Goal: Task Accomplishment & Management: Manage account settings

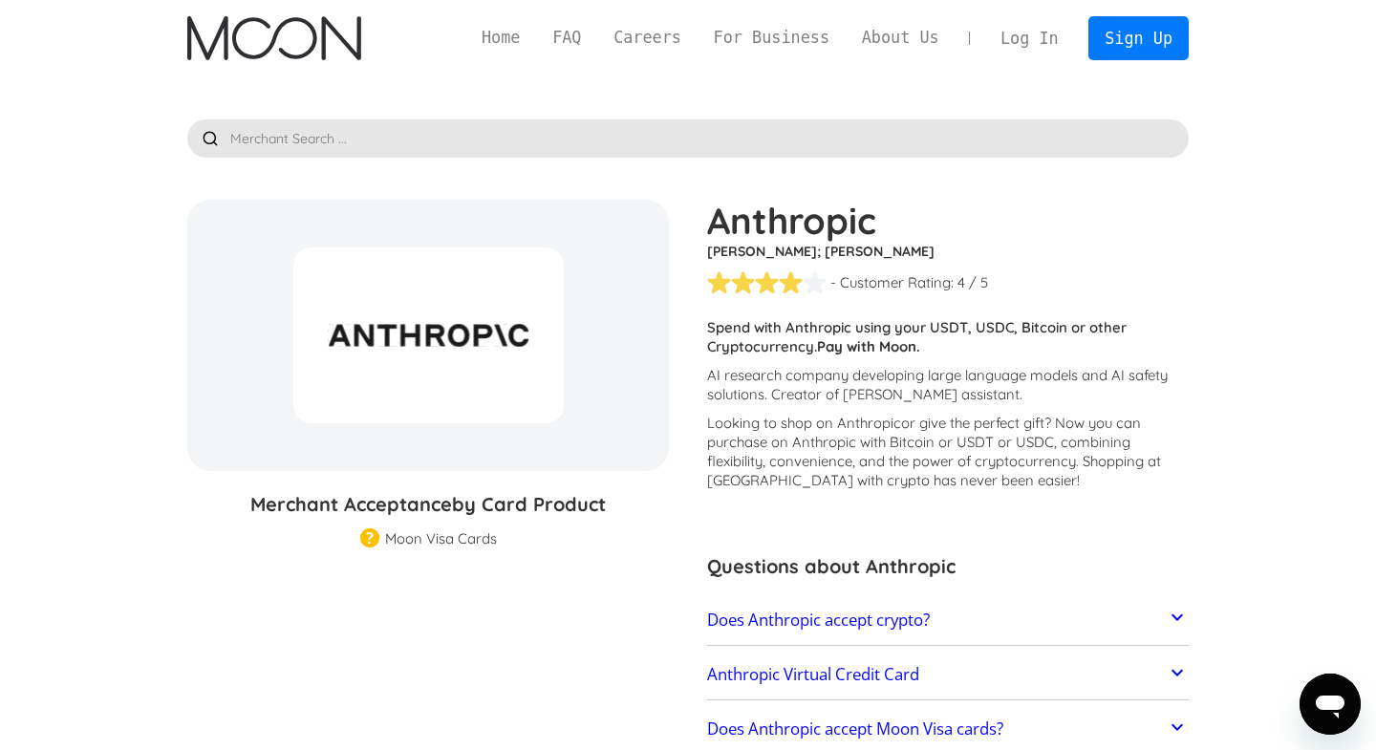
click at [826, 421] on p "Looking to shop on Anthropic or give the perfect gift ? Now you can purchase on…" at bounding box center [947, 452] width 481 height 76
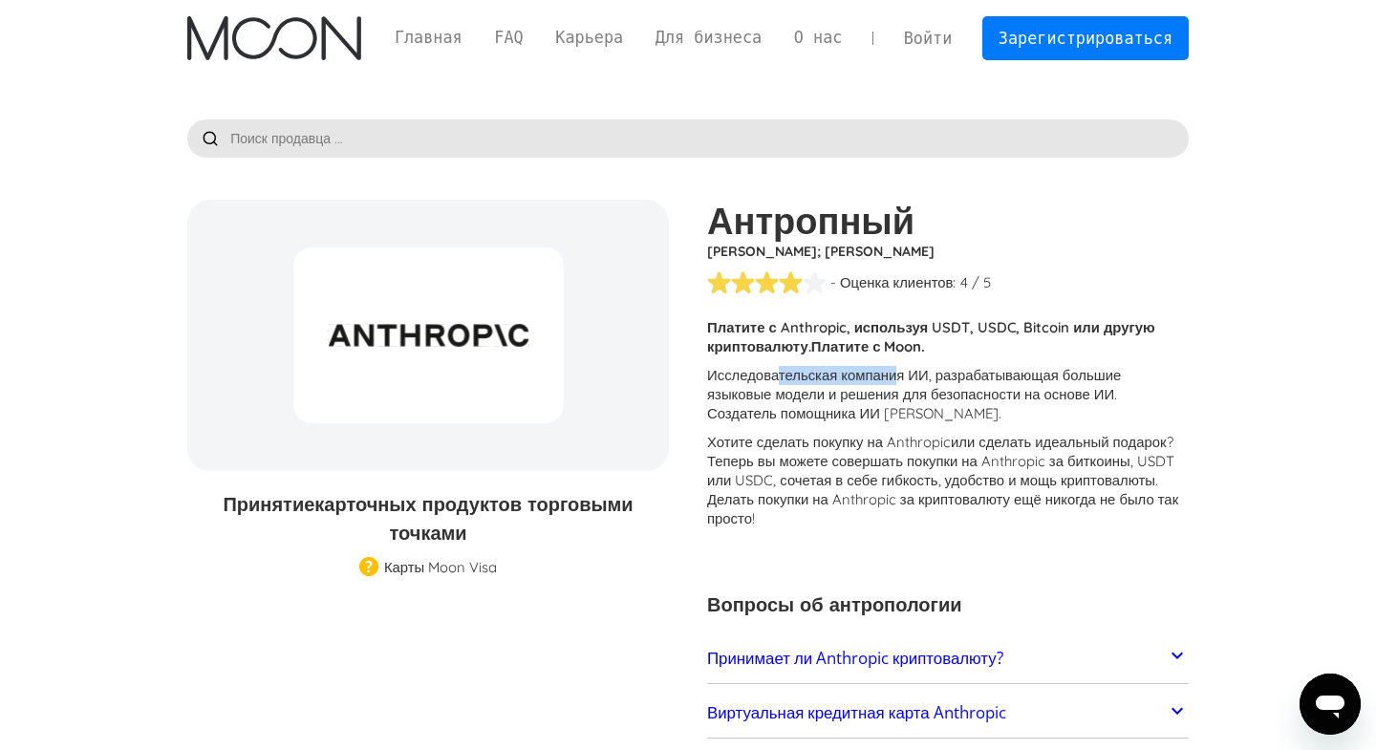
drag, startPoint x: 785, startPoint y: 378, endPoint x: 927, endPoint y: 380, distance: 141.4
click at [927, 380] on p "Исследовательская компания ИИ, разрабатывающая большие языковые модели и решени…" at bounding box center [947, 394] width 481 height 57
click at [1029, 377] on p "Исследовательская компания ИИ, разрабатывающая большие языковые модели и решени…" at bounding box center [947, 394] width 481 height 57
drag, startPoint x: 785, startPoint y: 441, endPoint x: 970, endPoint y: 445, distance: 184.4
click at [970, 445] on p "Хотите сделать покупку на Anthropic или сделать идеальный подарок ? Теперь вы м…" at bounding box center [947, 481] width 481 height 96
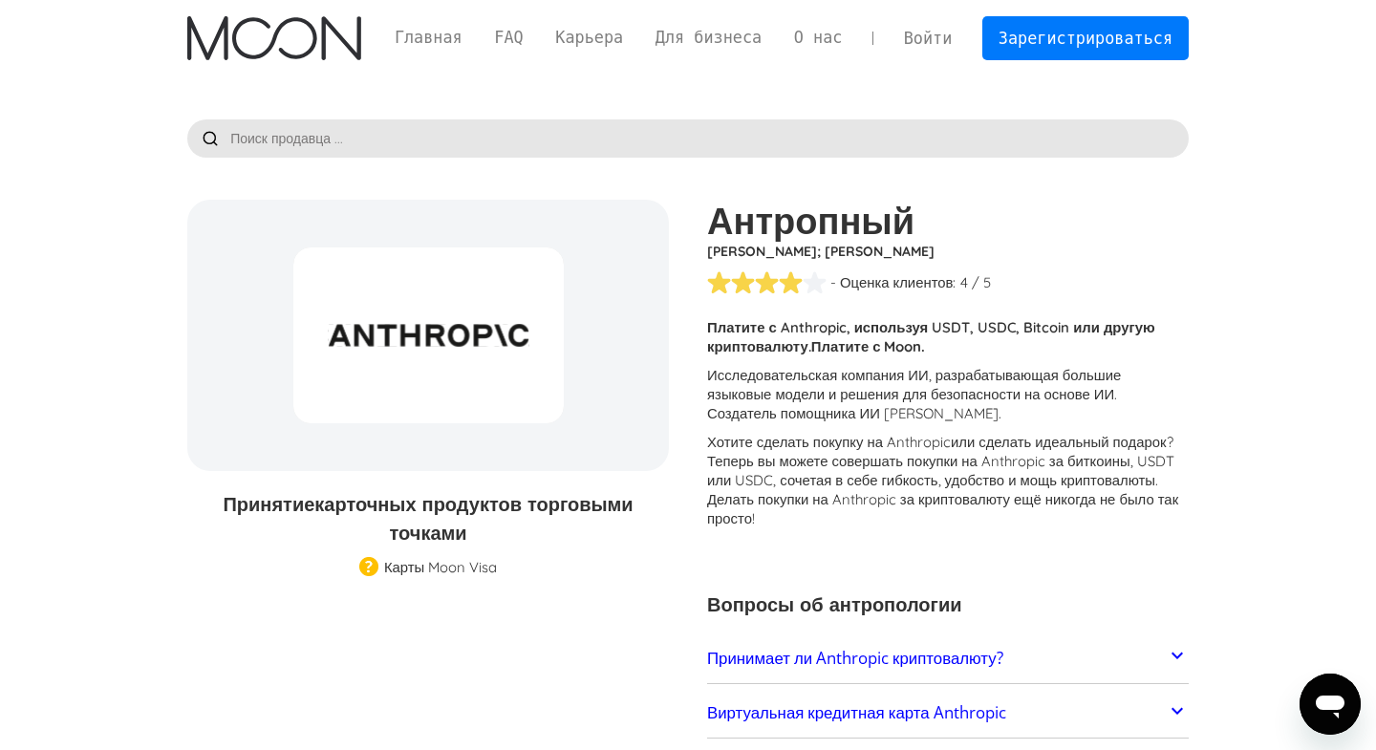
click at [1087, 462] on p "Хотите сделать покупку на Anthropic или сделать идеальный подарок ? Теперь вы м…" at bounding box center [947, 481] width 481 height 96
drag, startPoint x: 806, startPoint y: 460, endPoint x: 992, endPoint y: 462, distance: 185.4
click at [992, 462] on p "Хотите сделать покупку на Anthropic или сделать идеальный подарок ? Теперь вы м…" at bounding box center [947, 481] width 481 height 96
click at [1077, 508] on p "Хотите сделать покупку на Anthropic или сделать идеальный подарок ? Теперь вы м…" at bounding box center [947, 481] width 481 height 96
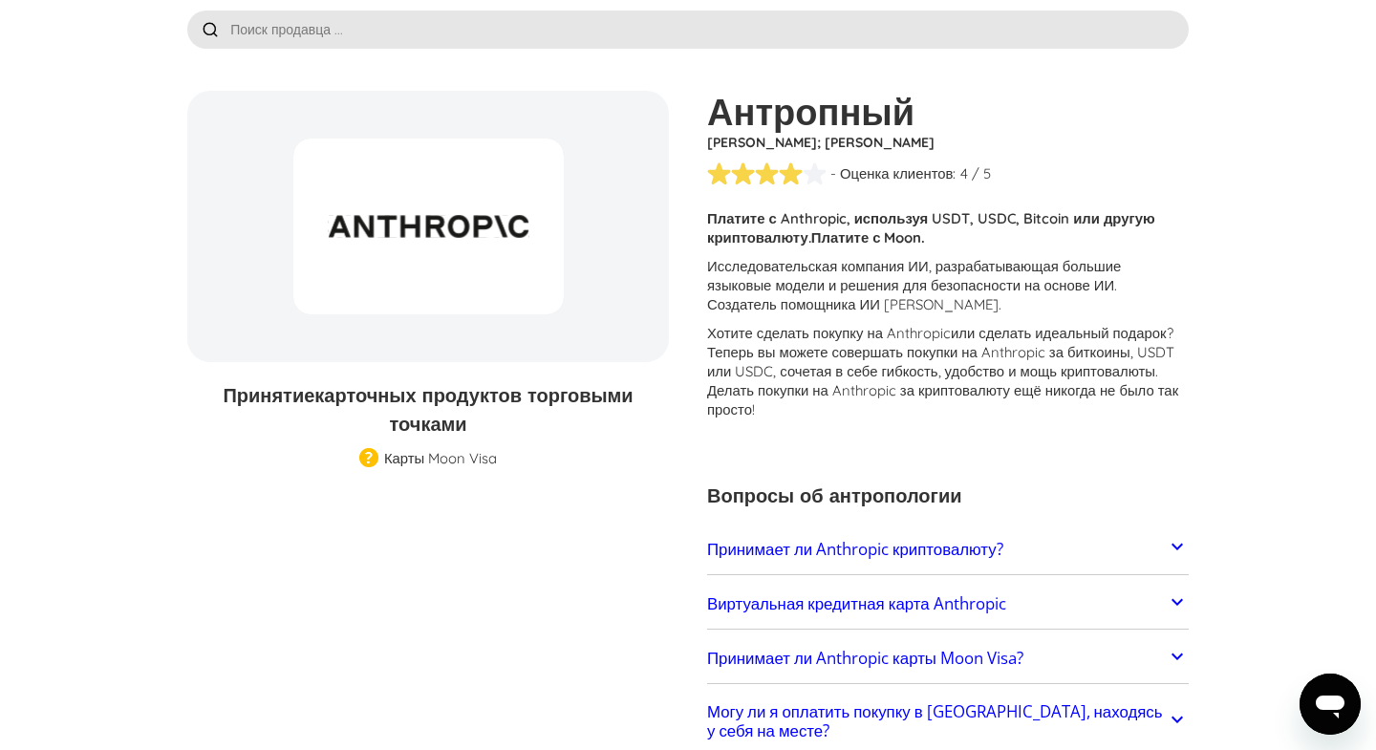
scroll to position [436, 0]
click at [1006, 594] on h2 "Виртуальная кредитная карта Anthropic" at bounding box center [856, 603] width 299 height 19
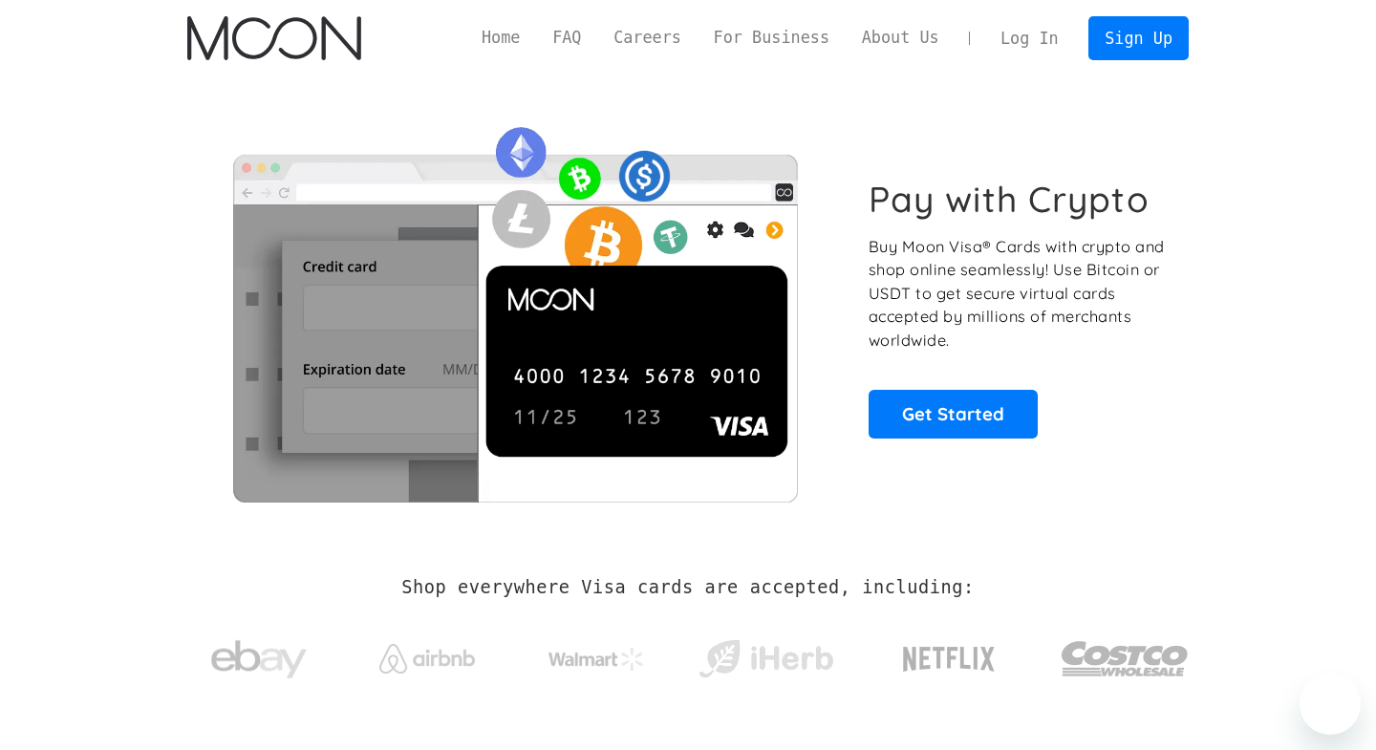
click at [1008, 46] on link "Log In" at bounding box center [1029, 38] width 90 height 42
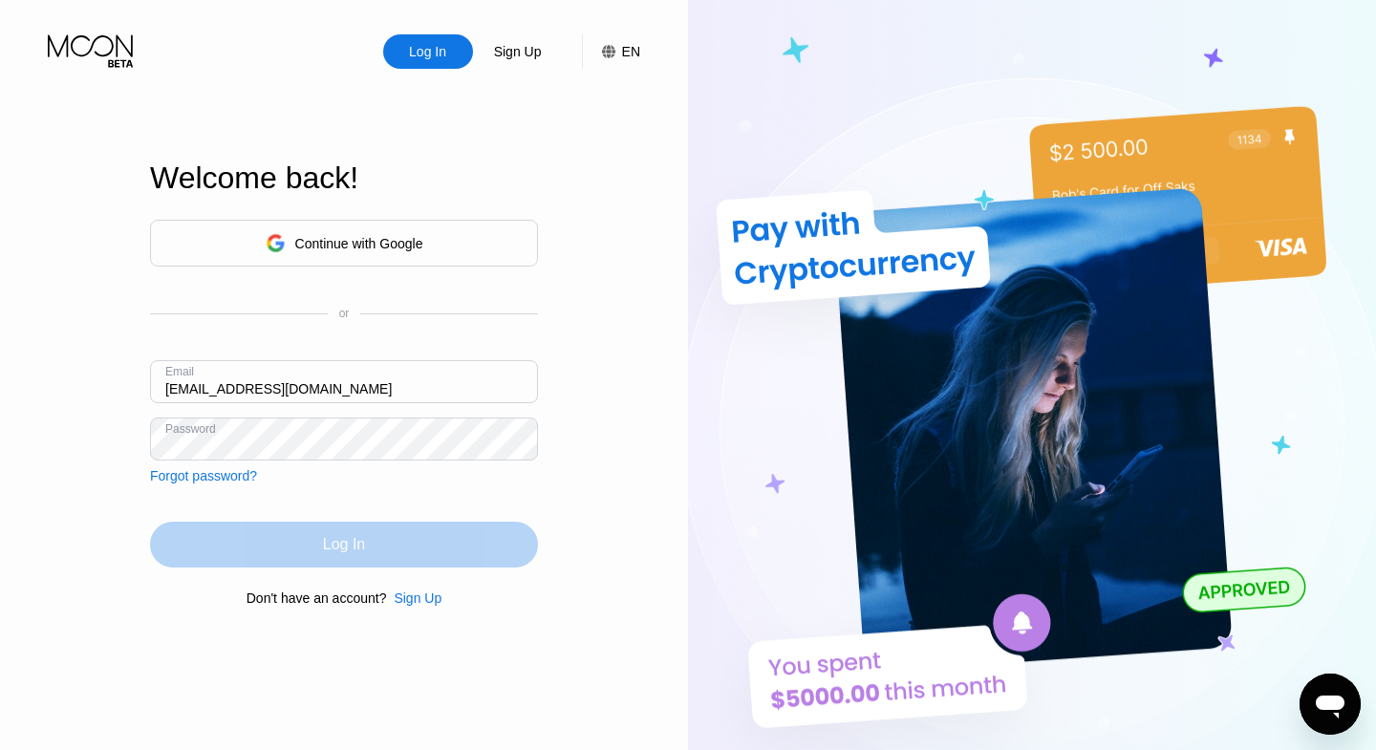
click at [418, 554] on div "Log In" at bounding box center [344, 545] width 388 height 46
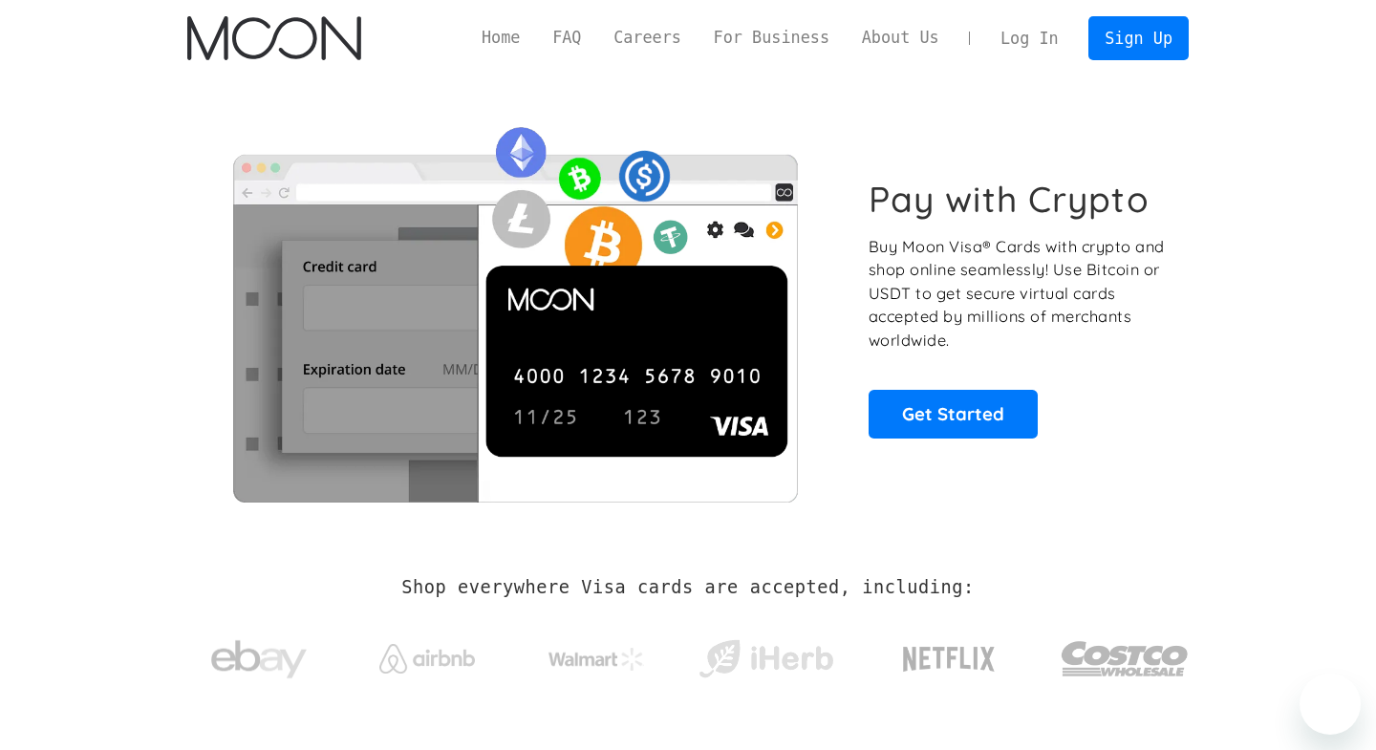
click at [1019, 30] on link "Log In" at bounding box center [1029, 38] width 90 height 42
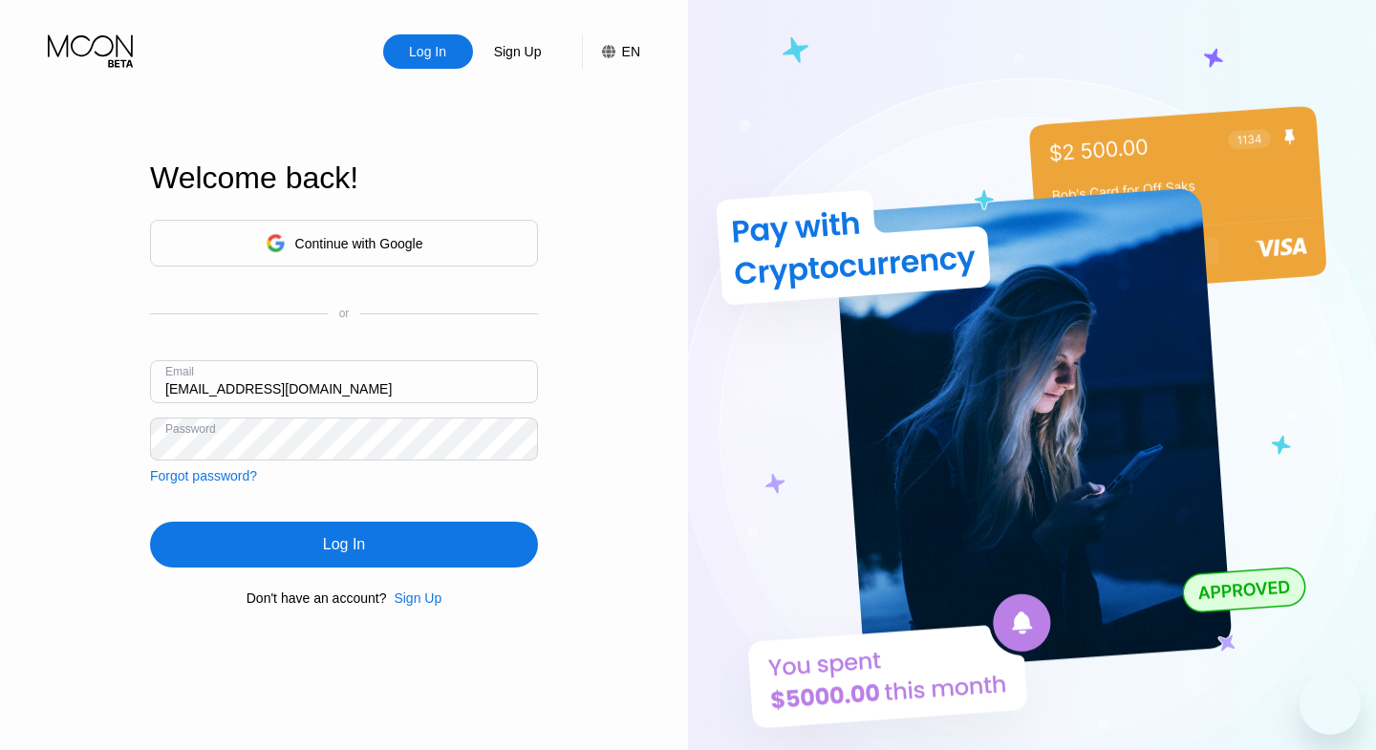
click at [267, 396] on input "[EMAIL_ADDRESS][DOMAIN_NAME]" at bounding box center [344, 381] width 388 height 43
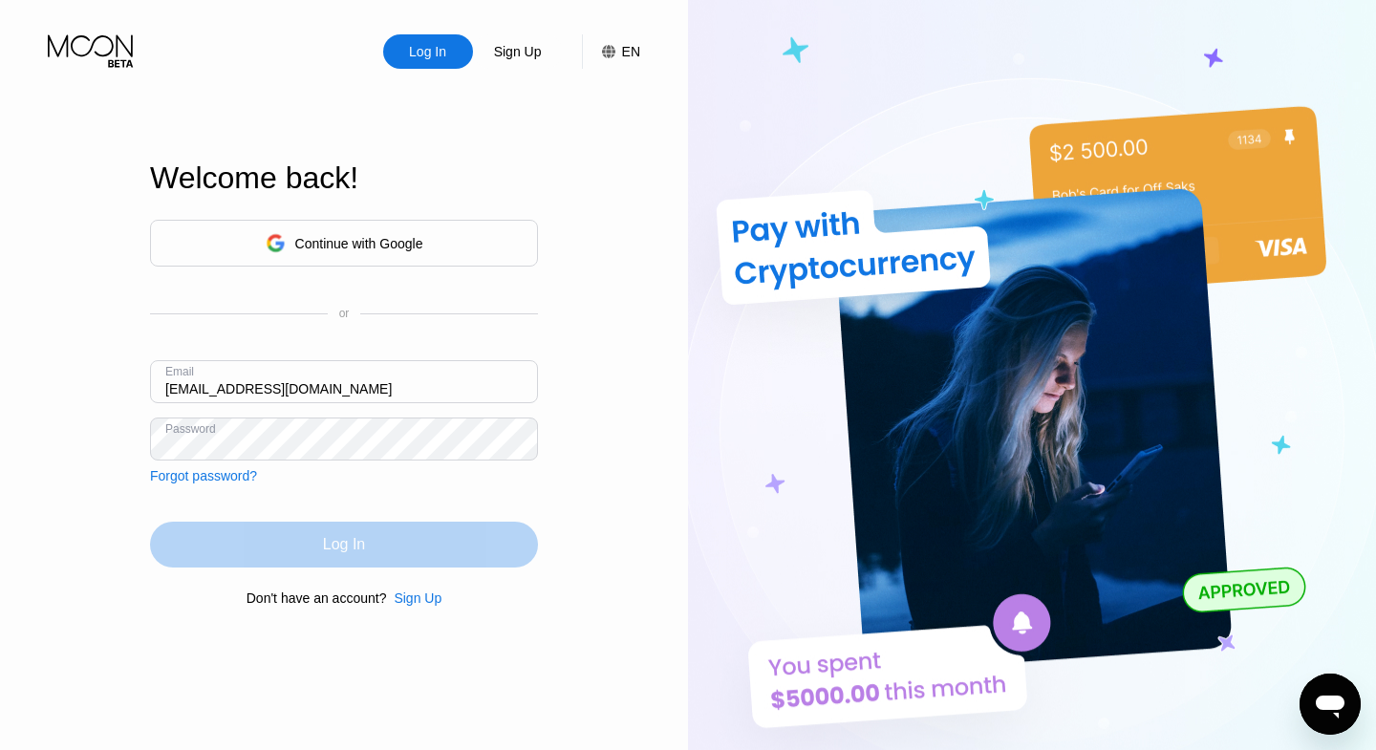
click at [271, 551] on div "Log In" at bounding box center [344, 545] width 388 height 46
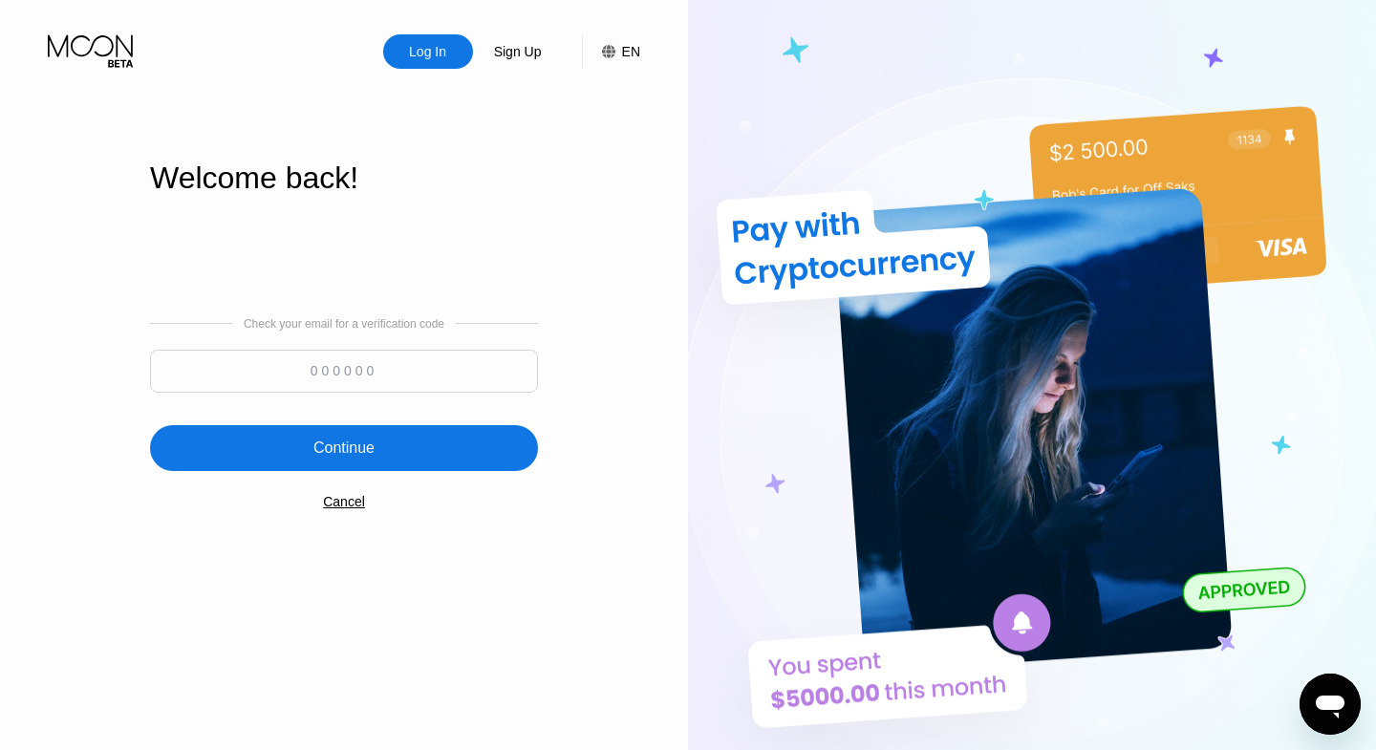
click at [380, 369] on input at bounding box center [344, 371] width 388 height 43
paste input "341274"
click at [353, 456] on div "Continue" at bounding box center [343, 448] width 61 height 19
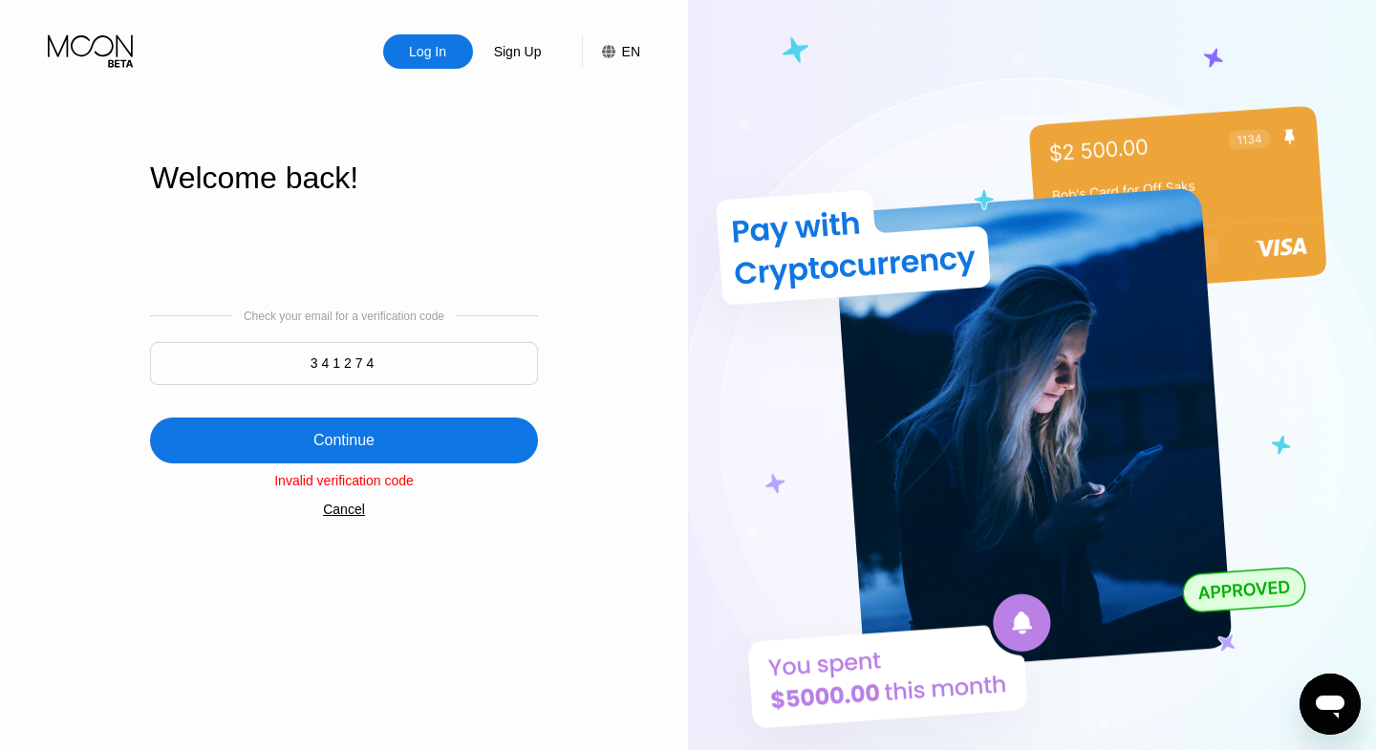
click at [327, 365] on input "341274" at bounding box center [344, 363] width 388 height 43
paste input "465539"
type input "465539"
click at [335, 446] on div "Continue" at bounding box center [343, 440] width 61 height 19
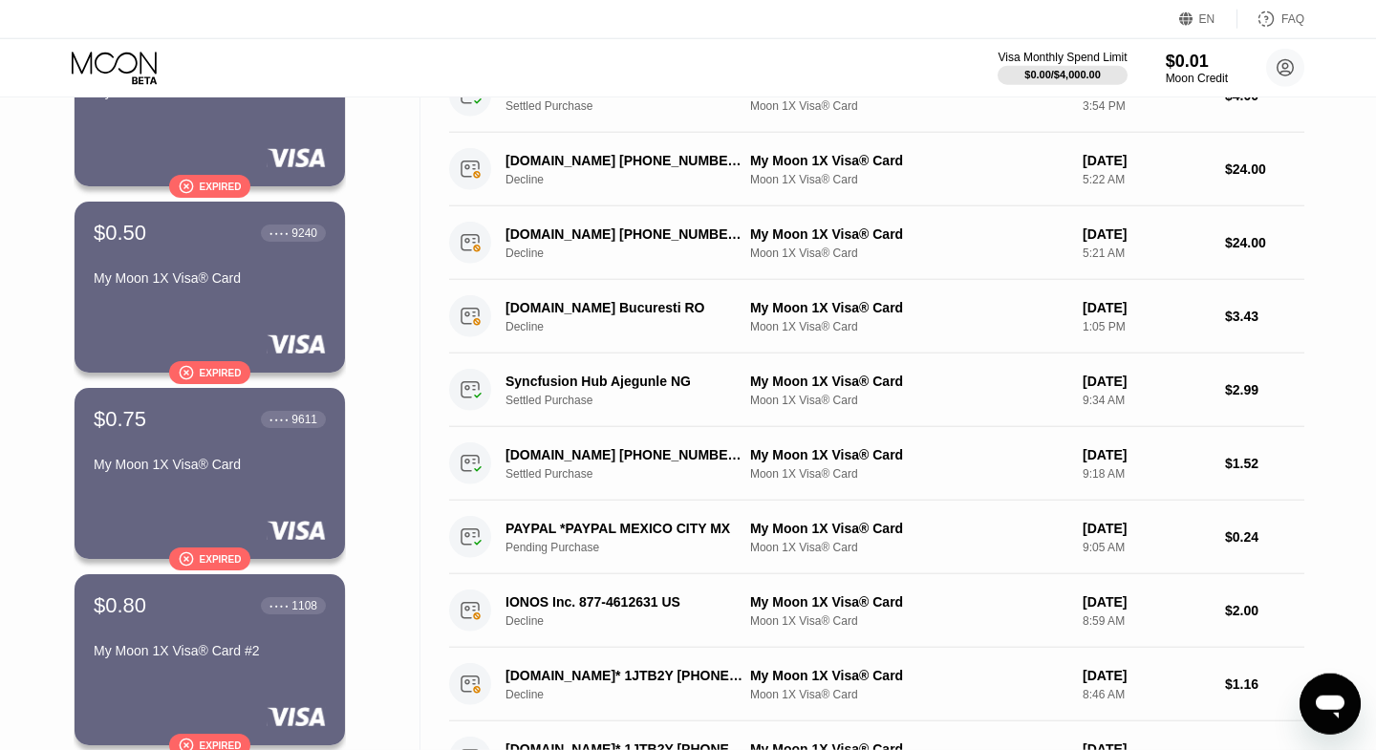
scroll to position [229, 0]
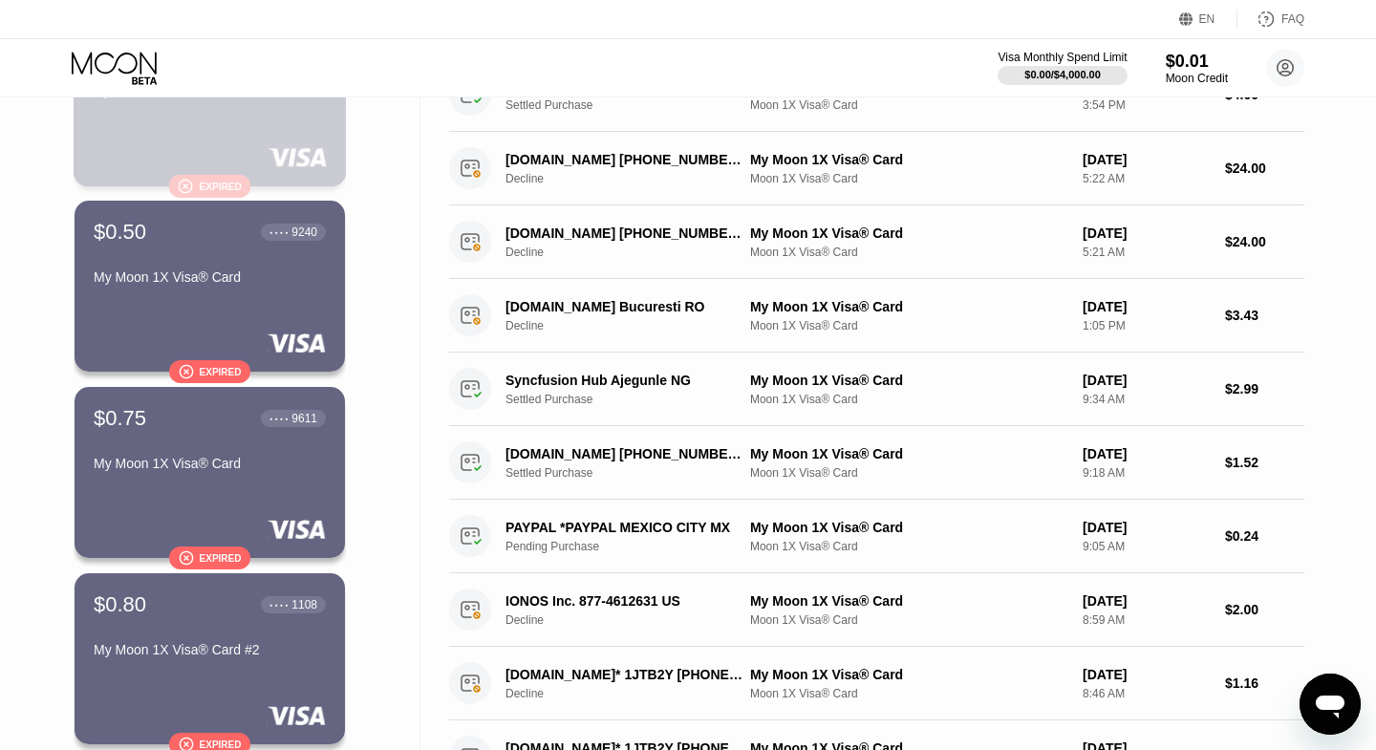
click at [296, 181] on div " Expired" at bounding box center [210, 186] width 273 height 23
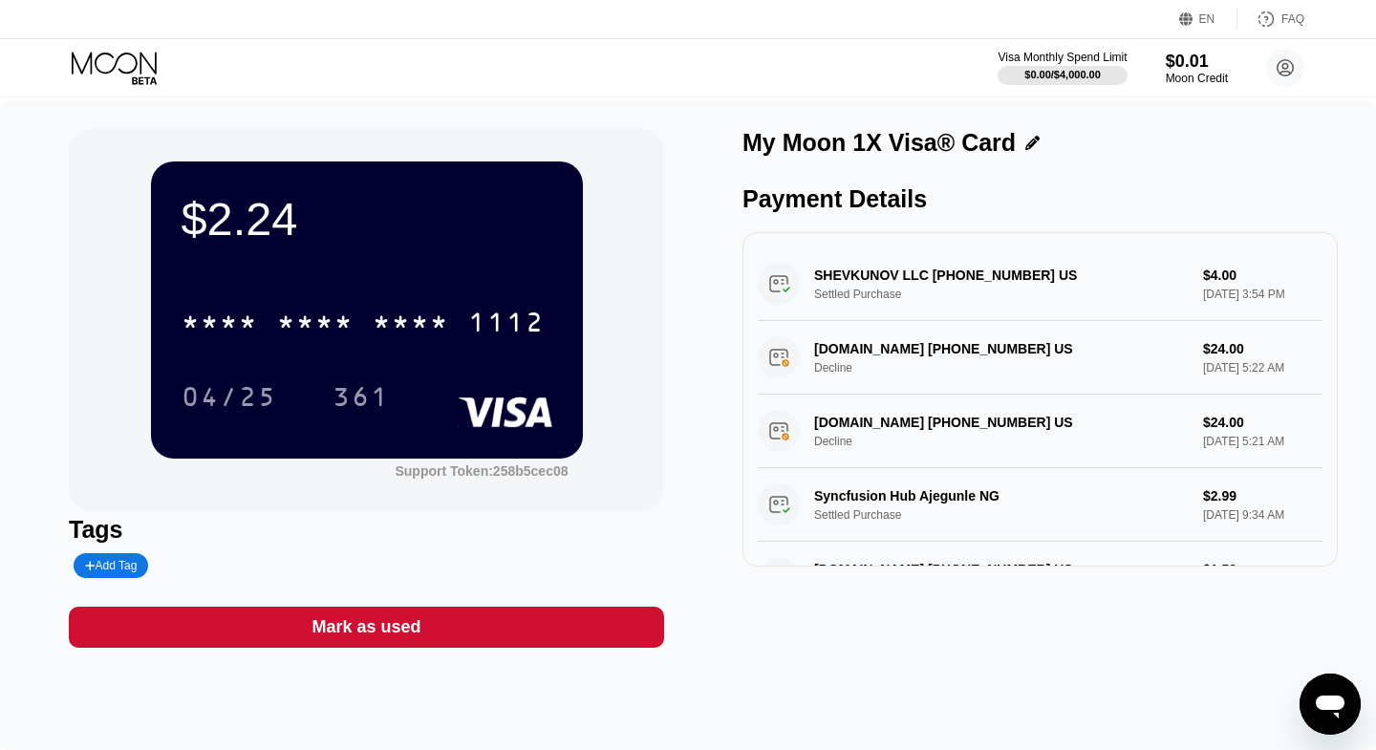
click at [377, 638] on div "Mark as used" at bounding box center [365, 627] width 109 height 22
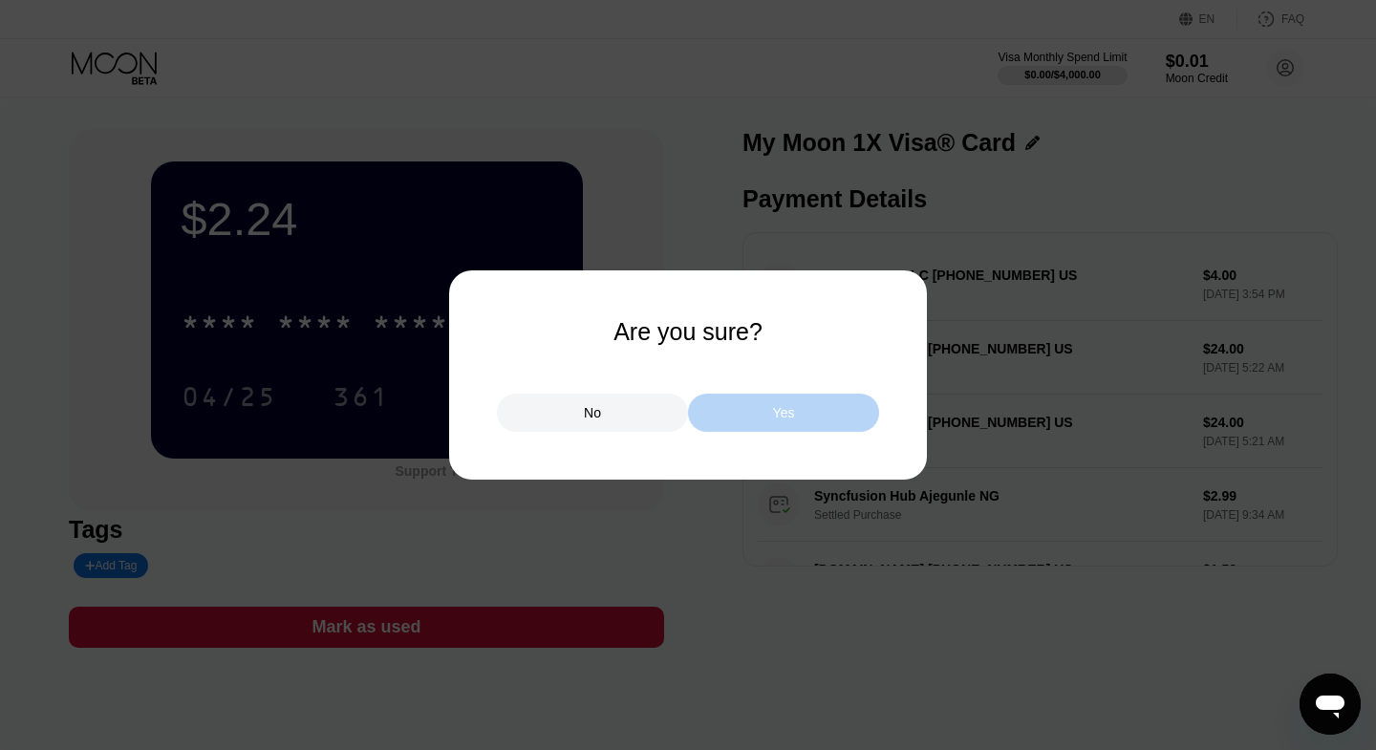
click at [818, 422] on div "Yes" at bounding box center [783, 413] width 191 height 38
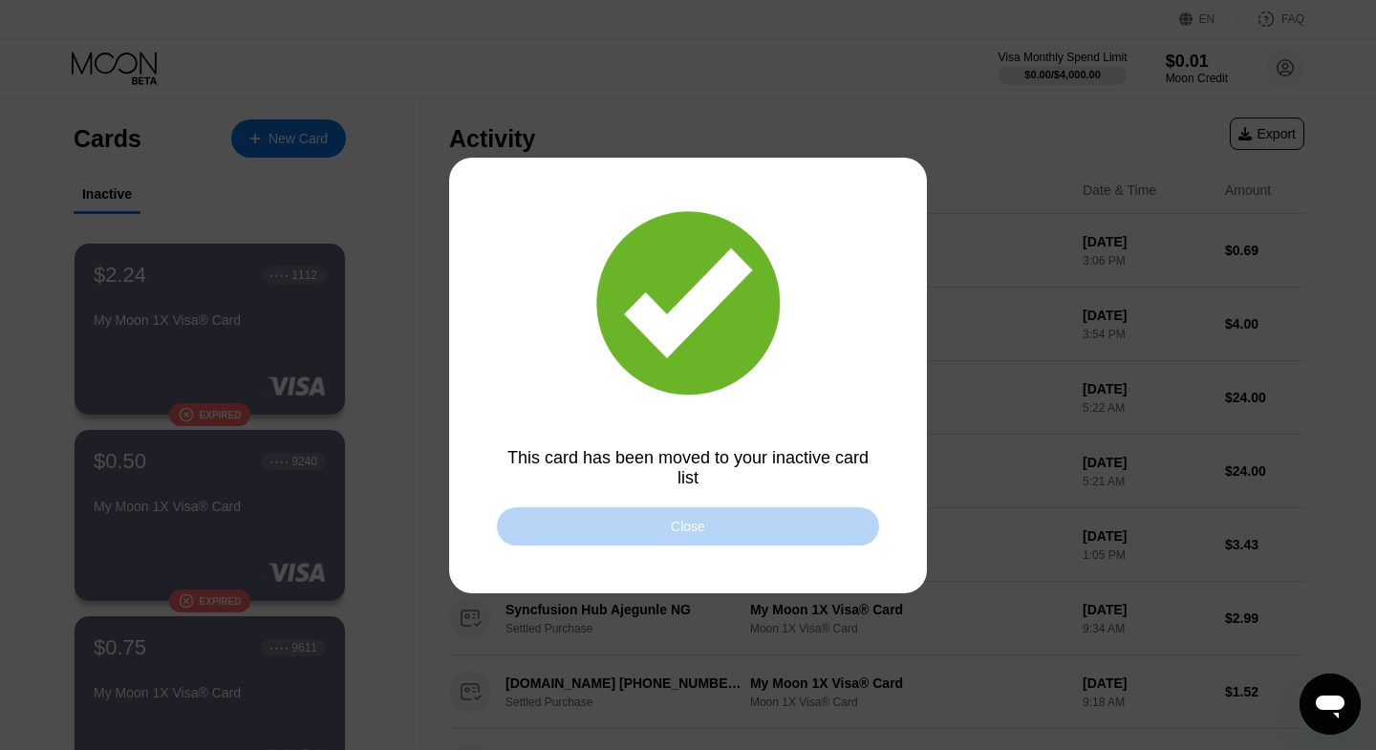
click at [749, 532] on div "Close" at bounding box center [688, 526] width 382 height 38
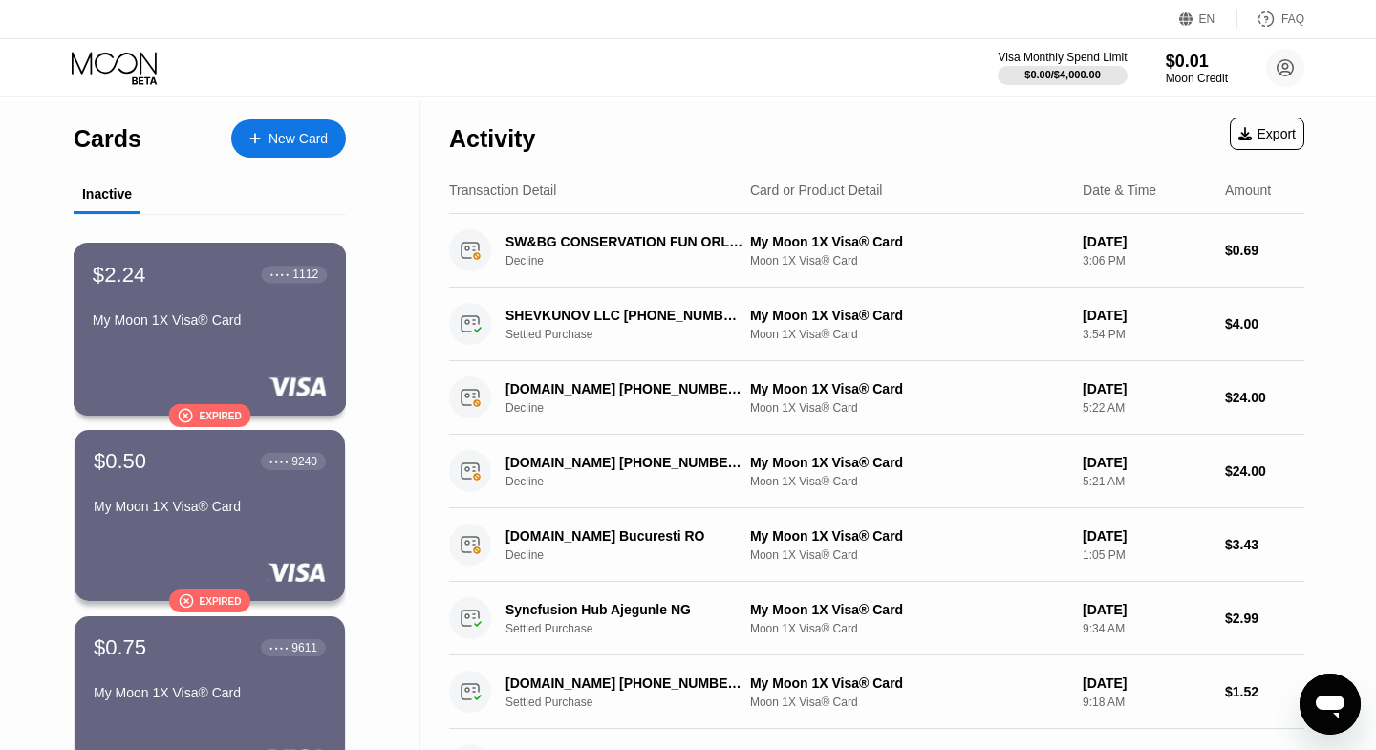
click at [294, 363] on div "$2.24 ● ● ● ● 1112 My Moon 1X Visa® Card  Expired" at bounding box center [210, 329] width 273 height 173
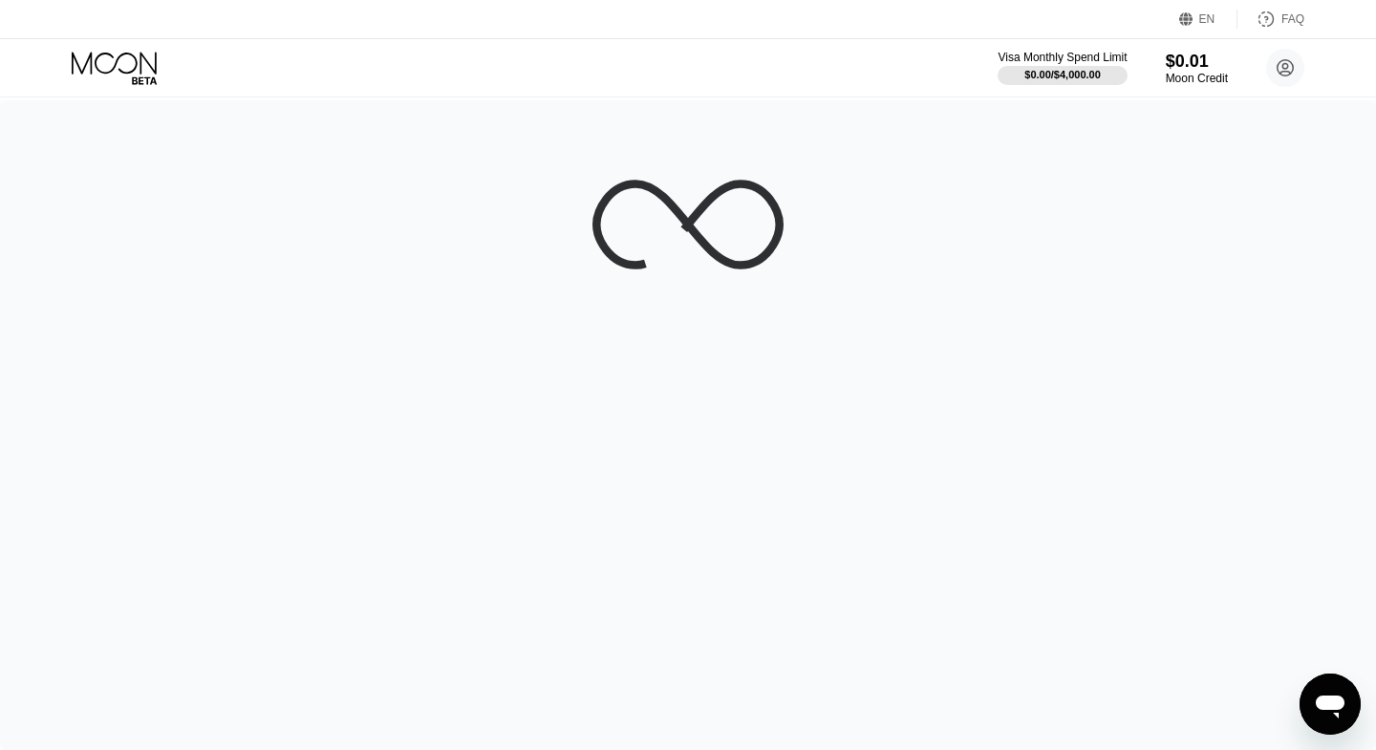
click at [127, 53] on icon at bounding box center [116, 68] width 89 height 33
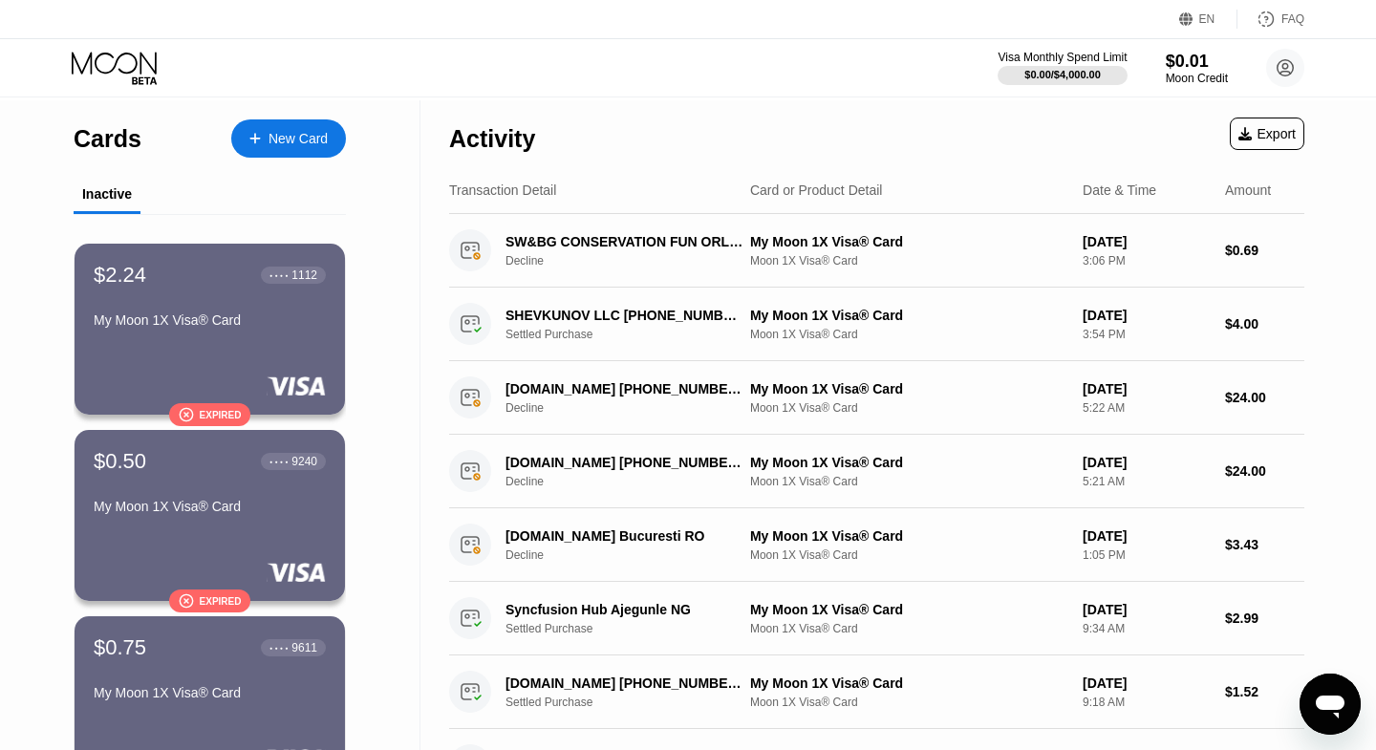
click at [755, 147] on div "Activity Export" at bounding box center [876, 133] width 855 height 67
click at [144, 396] on div at bounding box center [210, 385] width 234 height 19
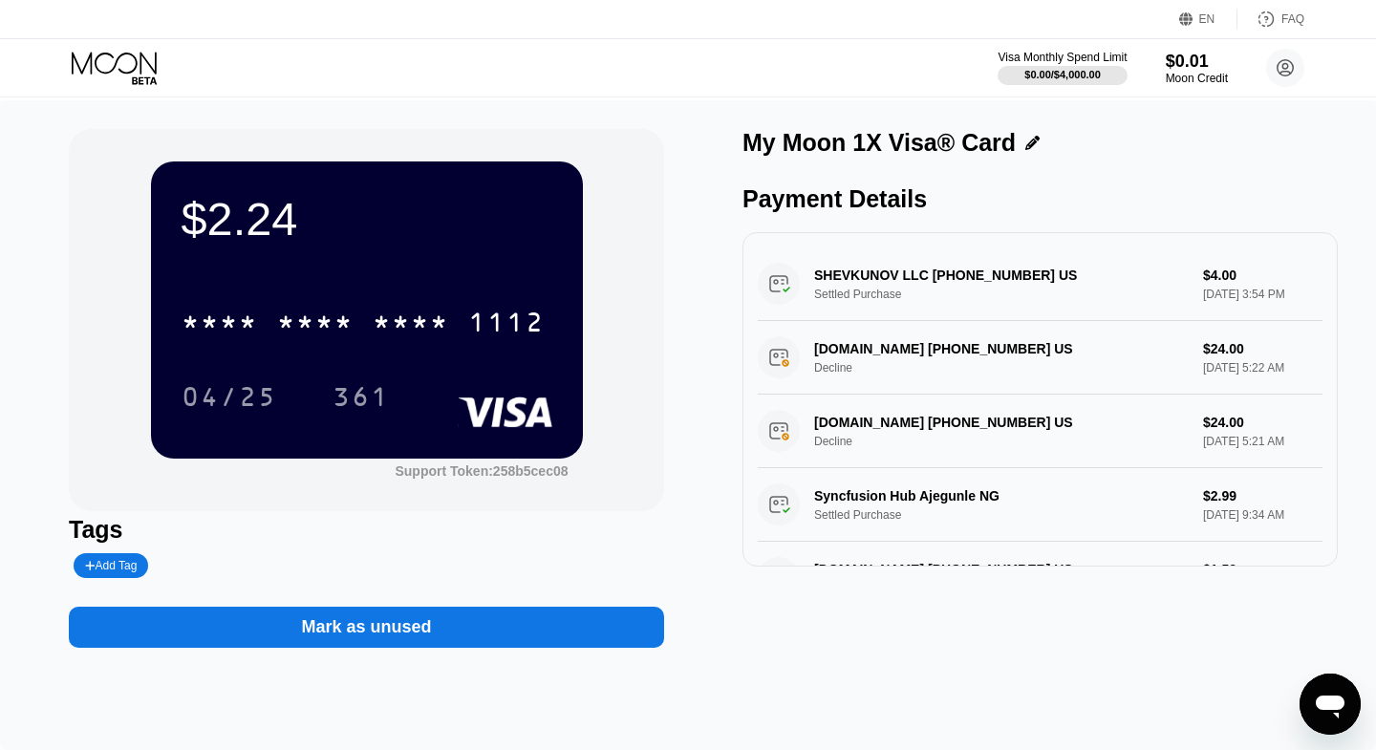
click at [767, 67] on div "Visa Monthly Spend Limit $0.00 / $4,000.00 $0.01 Moon Credit ooqp200@yopmail.co…" at bounding box center [688, 67] width 1376 height 57
click at [133, 66] on icon at bounding box center [116, 68] width 89 height 33
